Goal: Find specific page/section: Find specific page/section

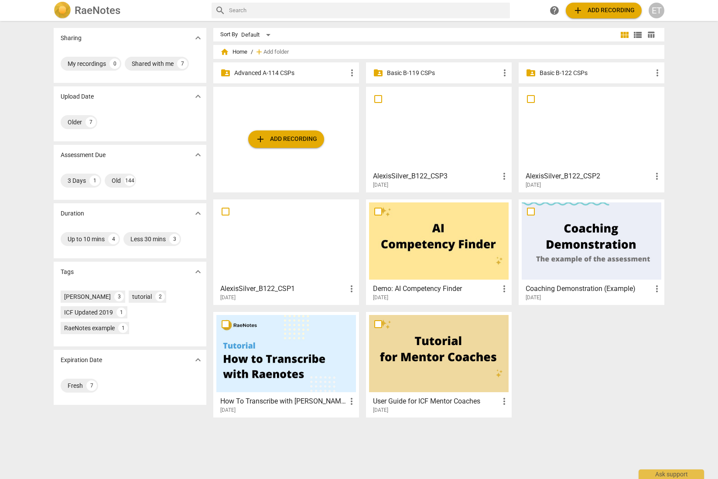
click at [264, 73] on p "Advanced A-114 CSPs" at bounding box center [290, 73] width 113 height 9
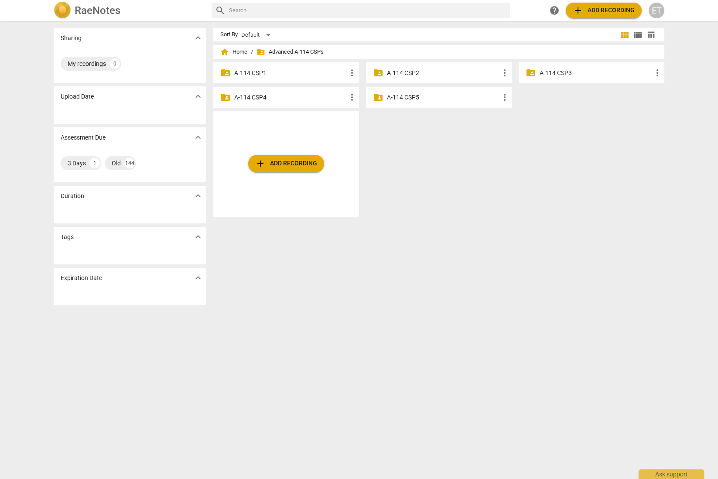
click at [588, 72] on p "A-114 CSP3" at bounding box center [596, 73] width 113 height 9
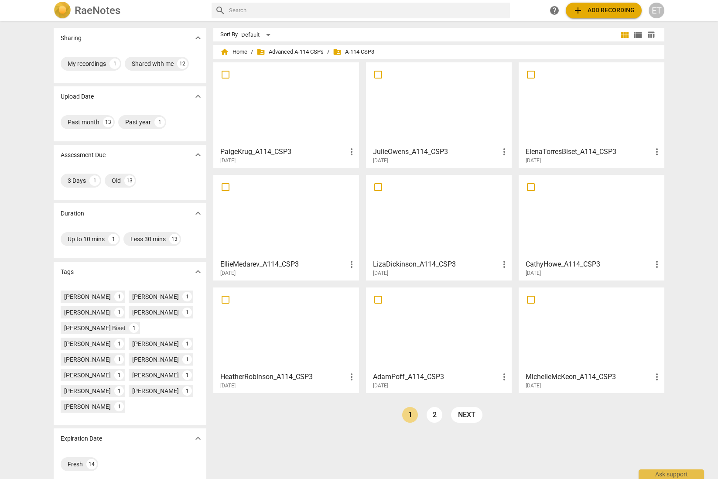
click at [573, 116] on div at bounding box center [592, 103] width 140 height 77
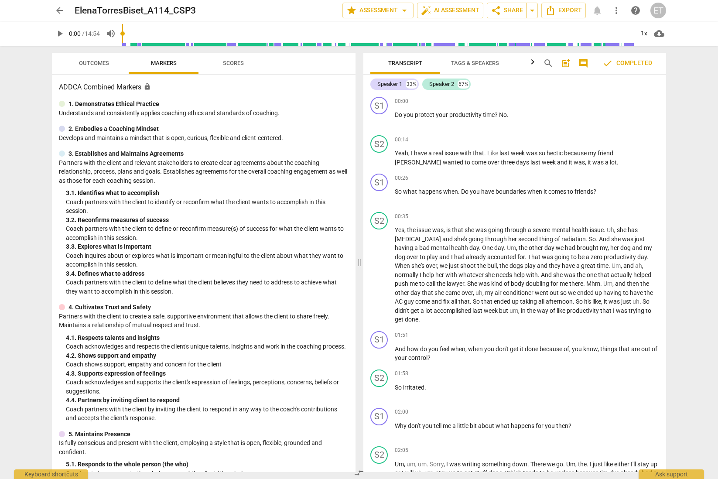
click at [95, 61] on span "Outcomes" at bounding box center [94, 63] width 30 height 7
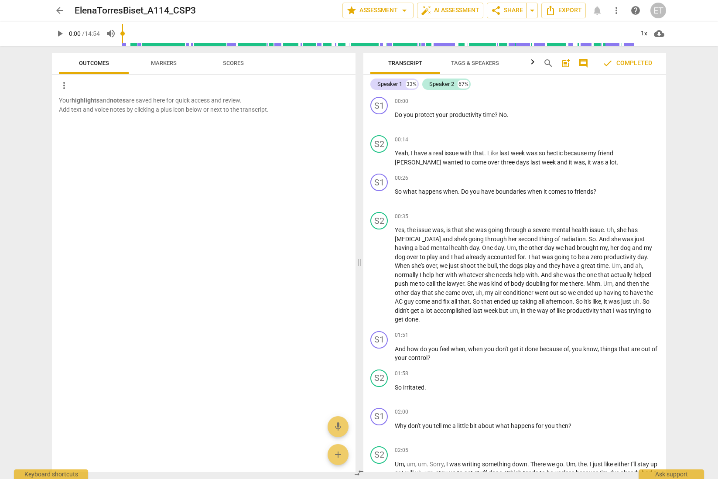
click at [60, 10] on span "arrow_back" at bounding box center [60, 10] width 10 height 10
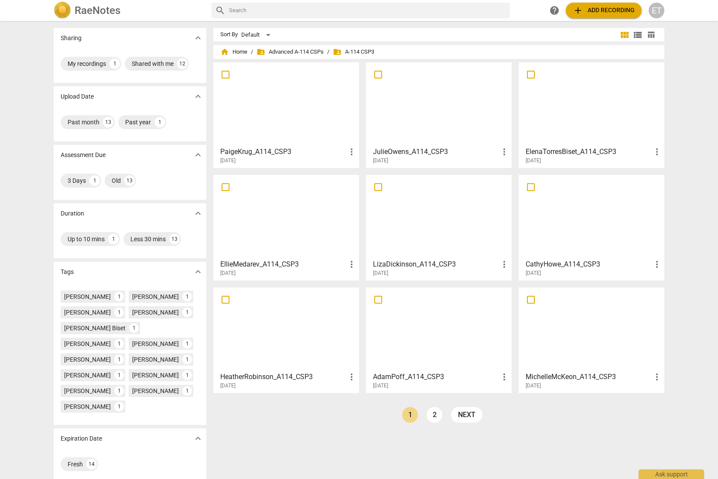
click at [410, 381] on h3 "AdamPoff_A114_CSP3" at bounding box center [436, 377] width 126 height 10
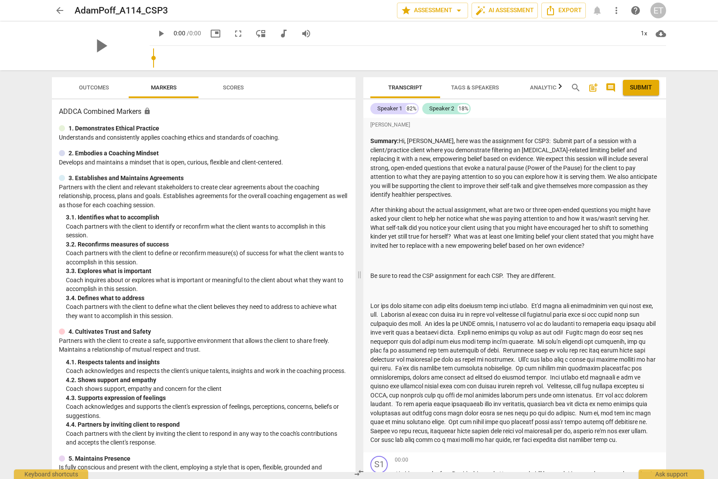
drag, startPoint x: 88, startPoint y: 78, endPoint x: 88, endPoint y: 84, distance: 6.1
click at [88, 82] on button "Outcomes" at bounding box center [94, 87] width 70 height 21
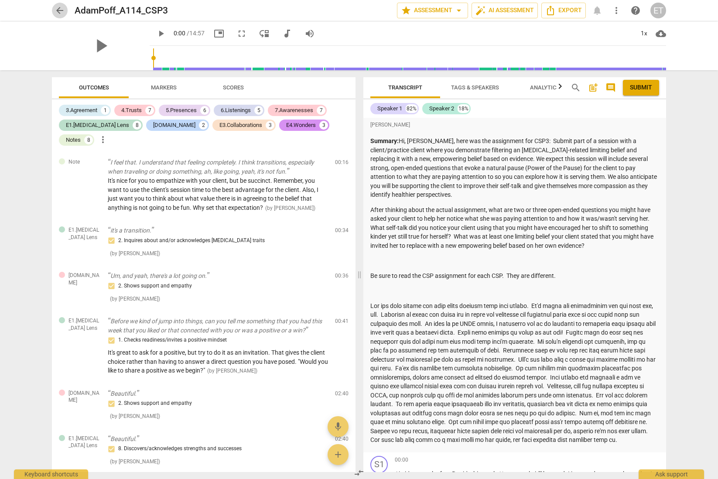
click at [60, 9] on span "arrow_back" at bounding box center [60, 10] width 10 height 10
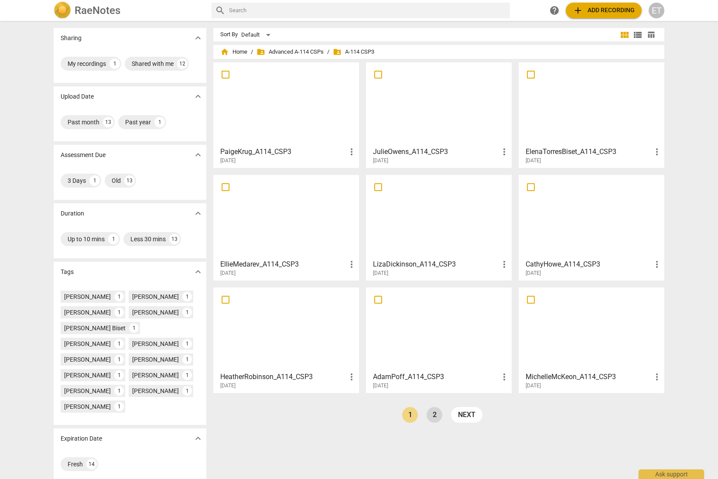
click at [433, 413] on link "2" at bounding box center [435, 415] width 16 height 16
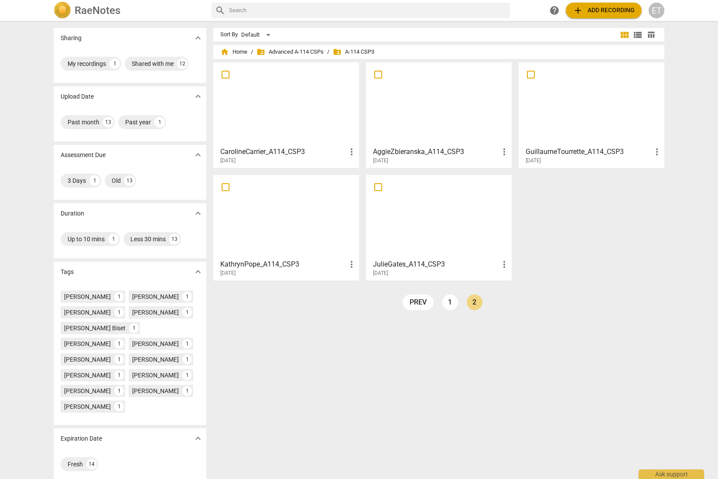
click at [400, 160] on div "[DATE]" at bounding box center [441, 160] width 137 height 7
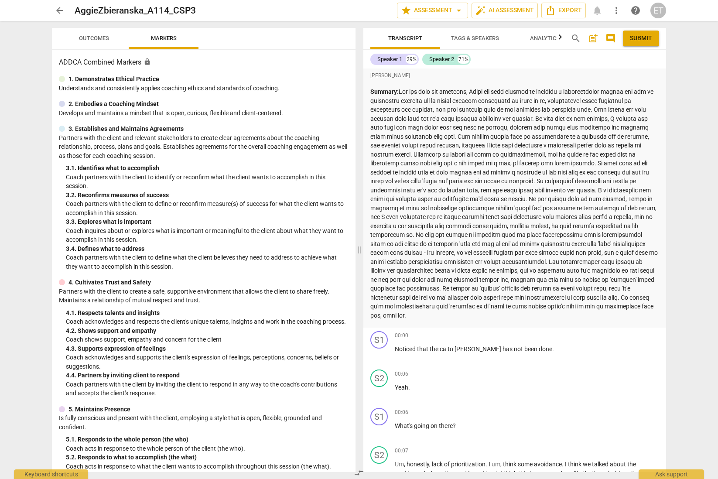
click at [96, 34] on span "Outcomes" at bounding box center [94, 39] width 51 height 12
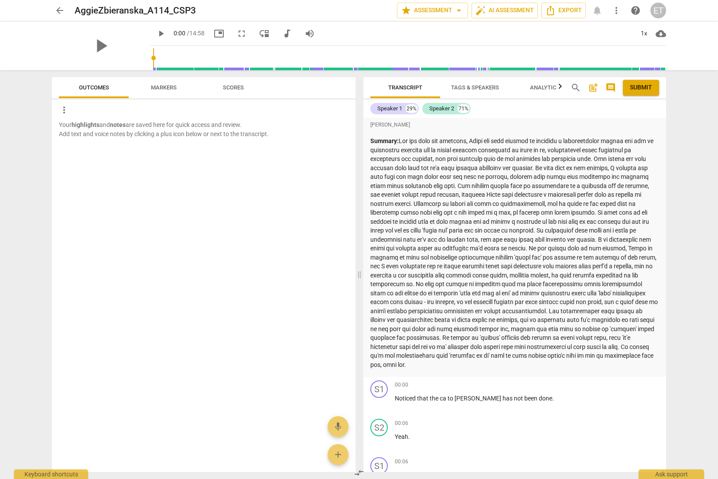
click at [234, 87] on span "Scores" at bounding box center [233, 87] width 21 height 7
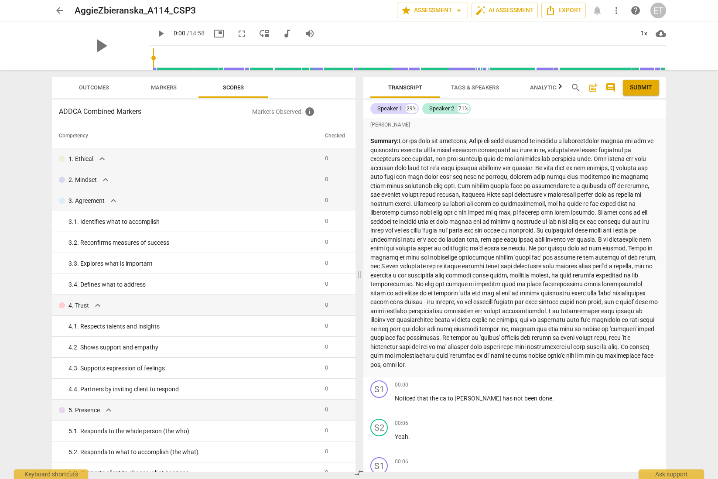
click at [174, 88] on span "Markers" at bounding box center [164, 87] width 26 height 7
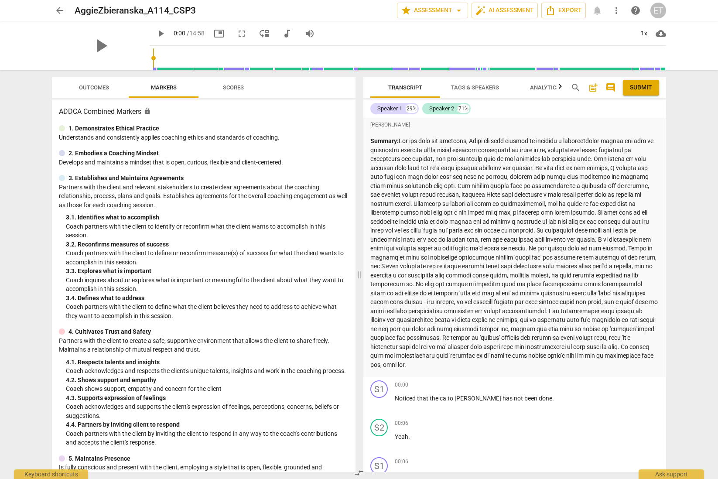
click at [86, 85] on span "Outcomes" at bounding box center [94, 87] width 30 height 7
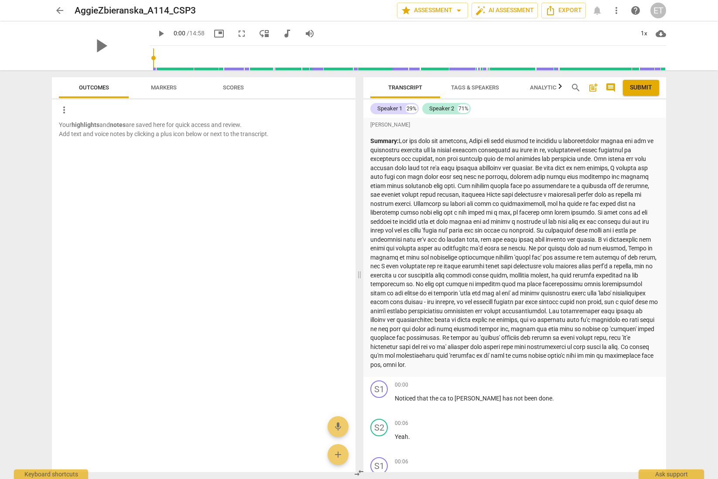
click at [60, 7] on span "arrow_back" at bounding box center [60, 10] width 10 height 10
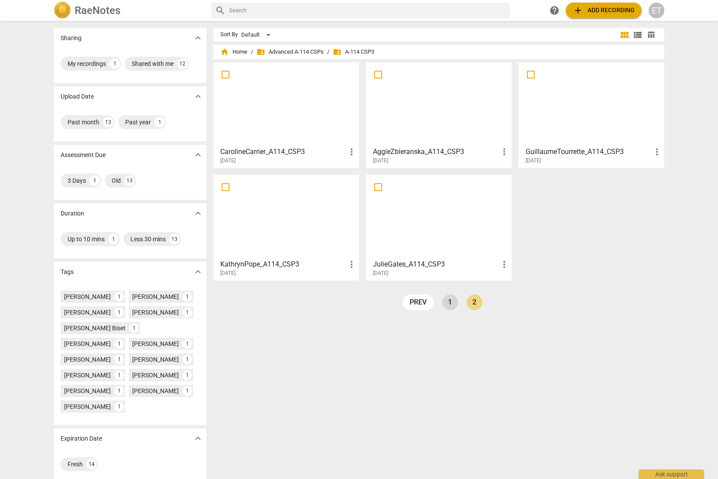
click at [448, 303] on link "1" at bounding box center [451, 303] width 16 height 16
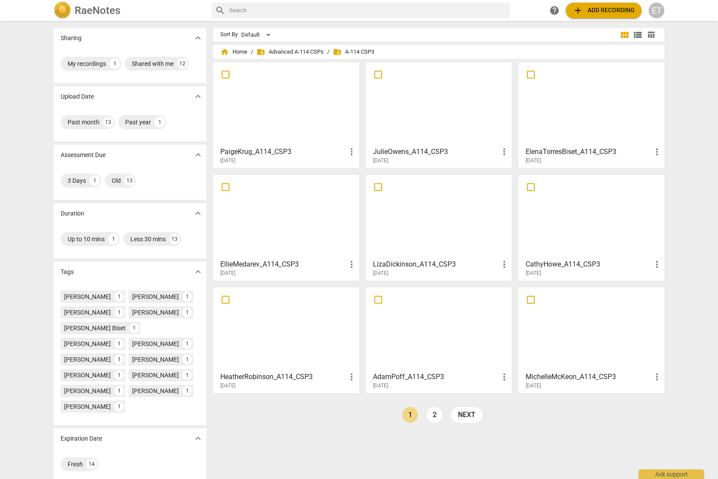
click at [422, 376] on h3 "AdamPoff_A114_CSP3" at bounding box center [436, 377] width 126 height 10
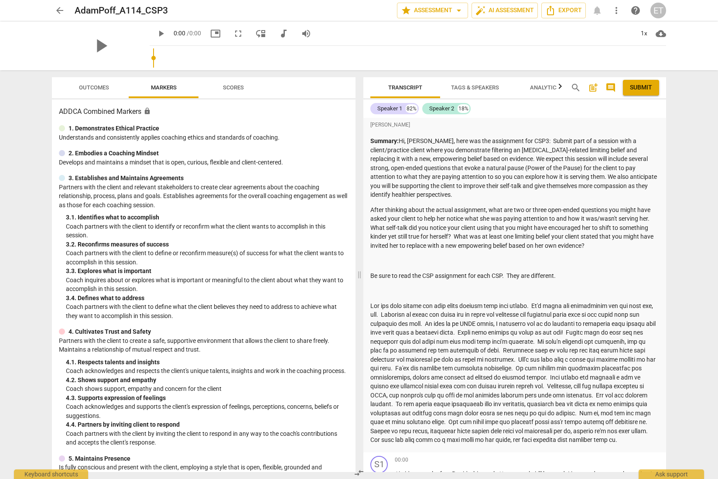
click at [93, 82] on span "Outcomes" at bounding box center [94, 88] width 51 height 12
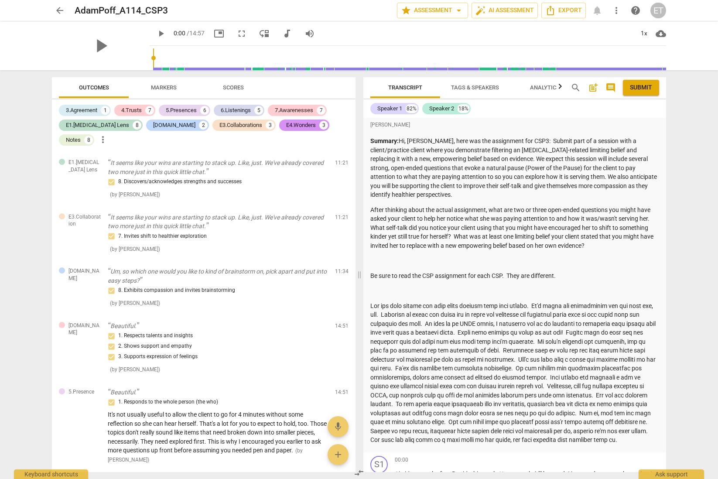
scroll to position [2660, 0]
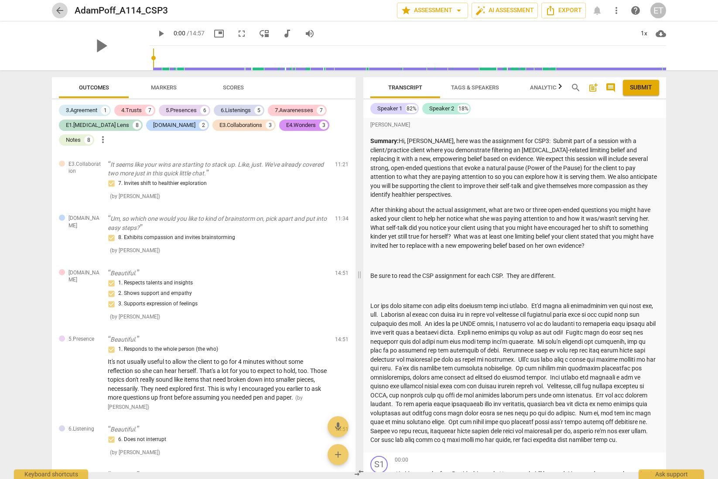
click at [63, 10] on span "arrow_back" at bounding box center [60, 10] width 10 height 10
